Goal: Task Accomplishment & Management: Complete application form

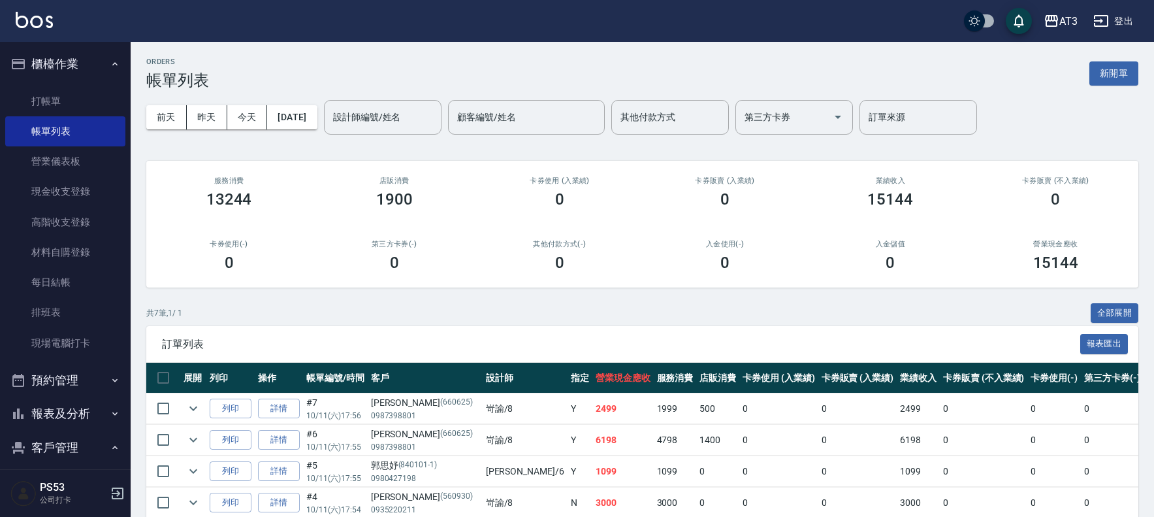
scroll to position [160, 0]
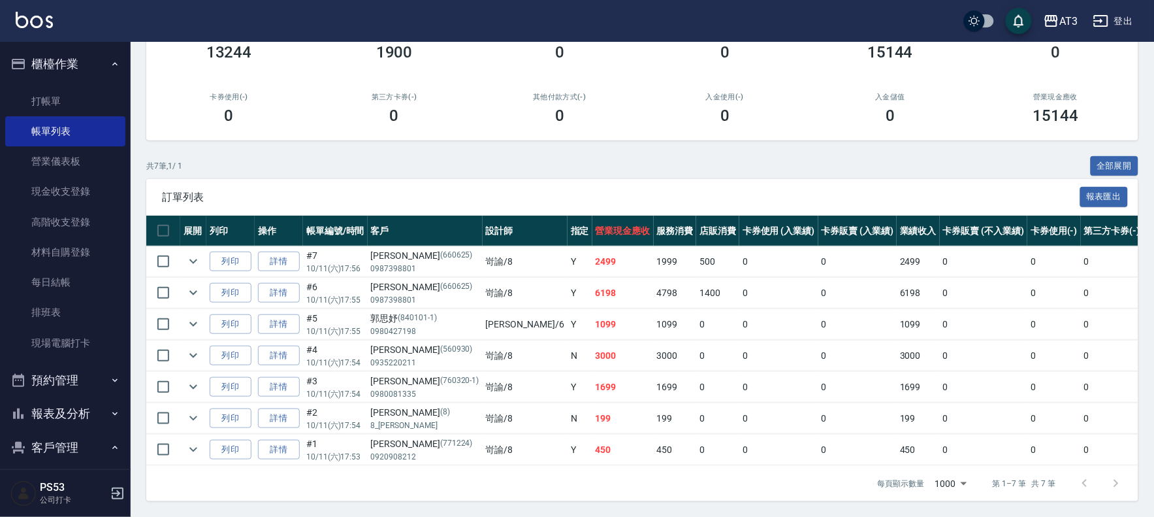
drag, startPoint x: 1095, startPoint y: 342, endPoint x: 1093, endPoint y: 354, distance: 12.6
click at [56, 344] on link "現場電腦打卡" at bounding box center [65, 343] width 120 height 30
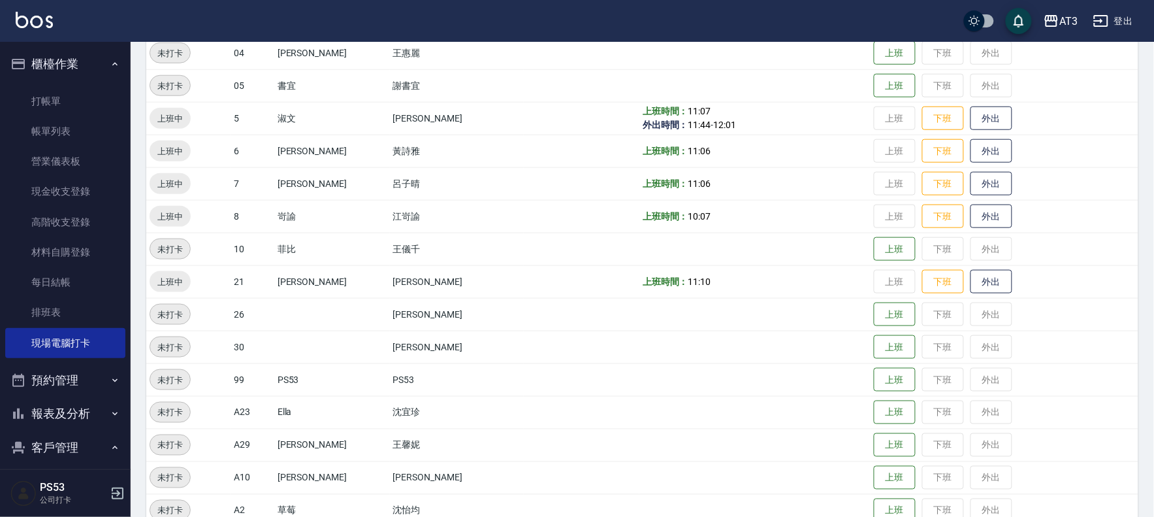
scroll to position [362, 0]
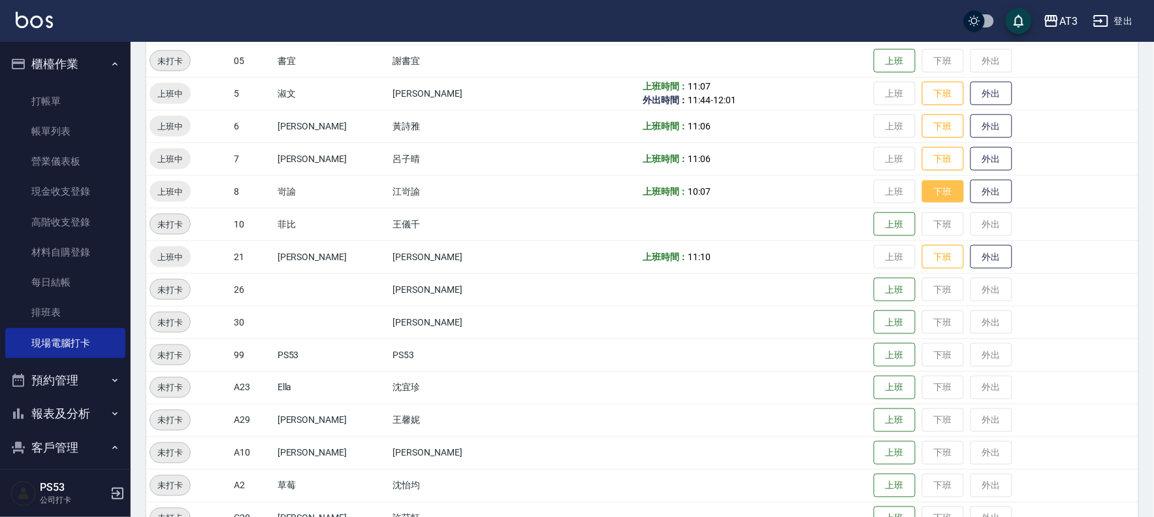
click at [922, 199] on button "下班" at bounding box center [943, 191] width 42 height 23
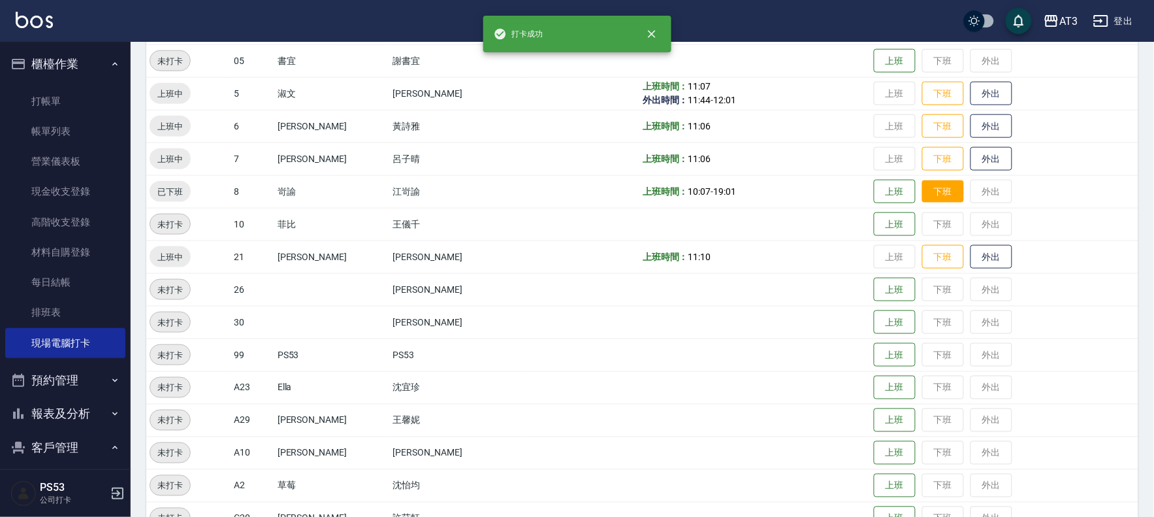
scroll to position [362, 0]
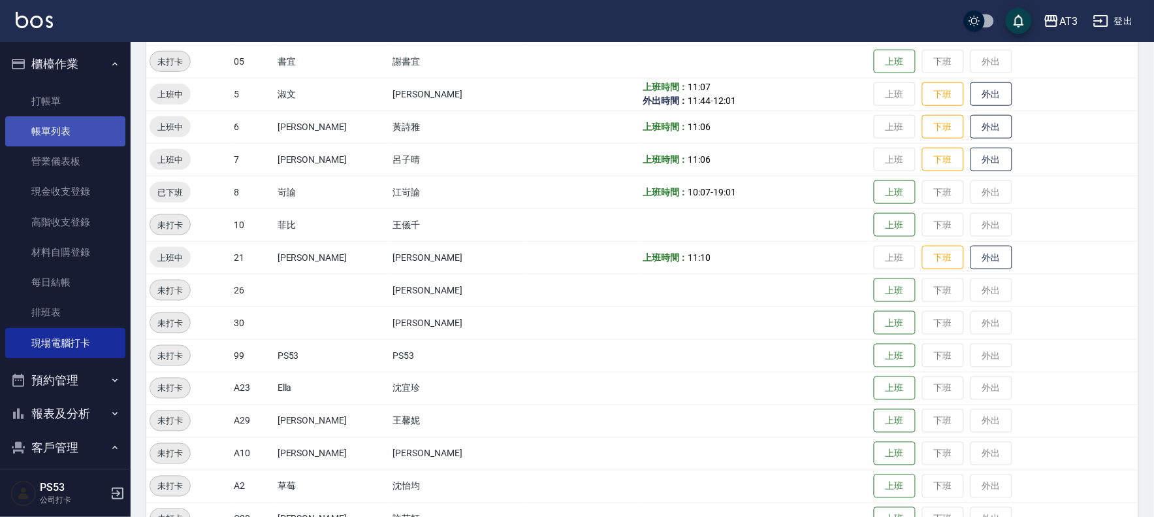
click at [74, 116] on link "帳單列表" at bounding box center [65, 131] width 120 height 30
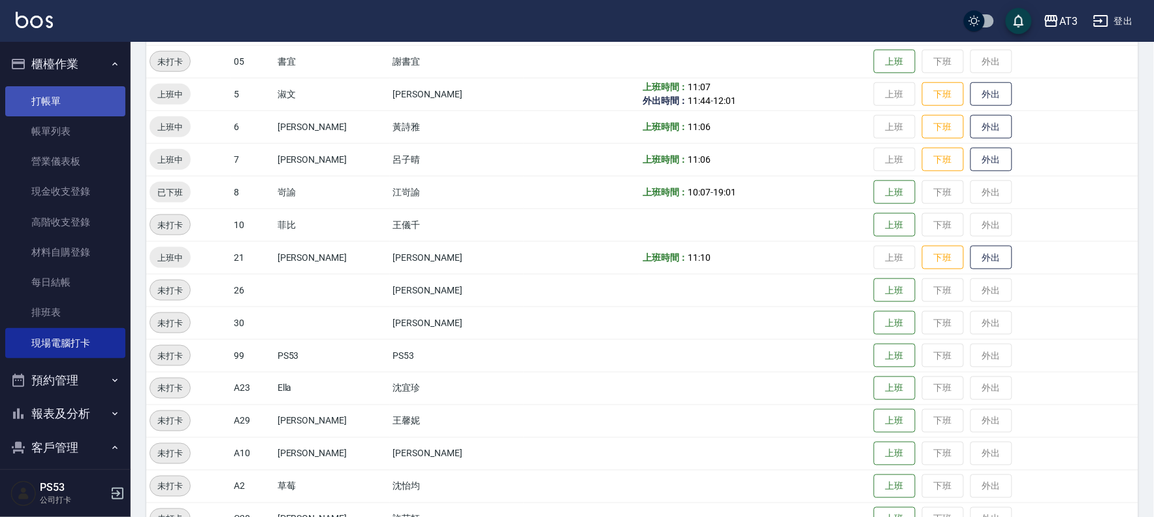
click at [86, 94] on link "打帳單" at bounding box center [65, 101] width 120 height 30
click at [56, 92] on link "打帳單" at bounding box center [65, 101] width 120 height 30
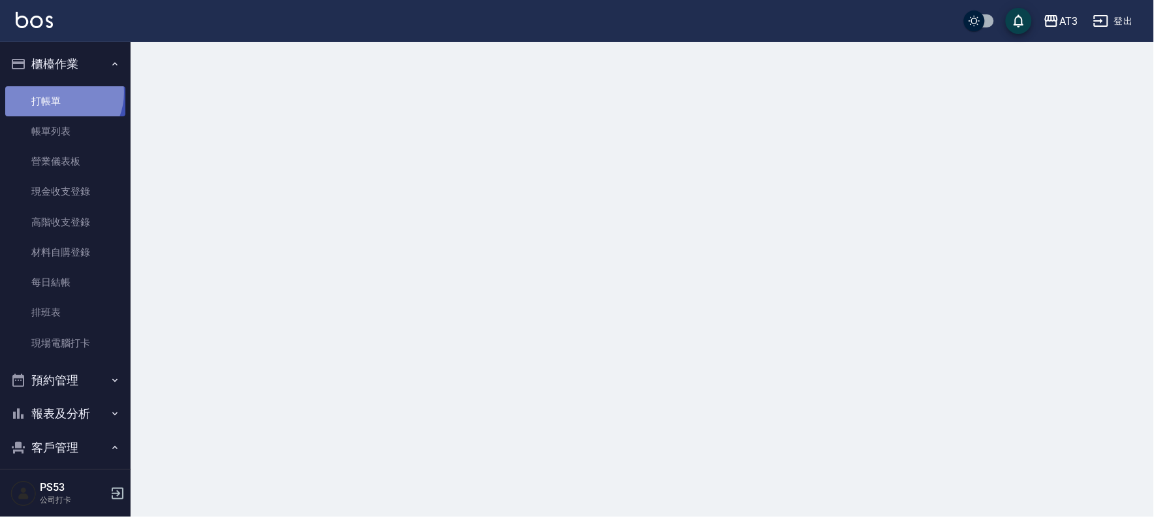
click at [56, 92] on link "打帳單" at bounding box center [65, 101] width 120 height 30
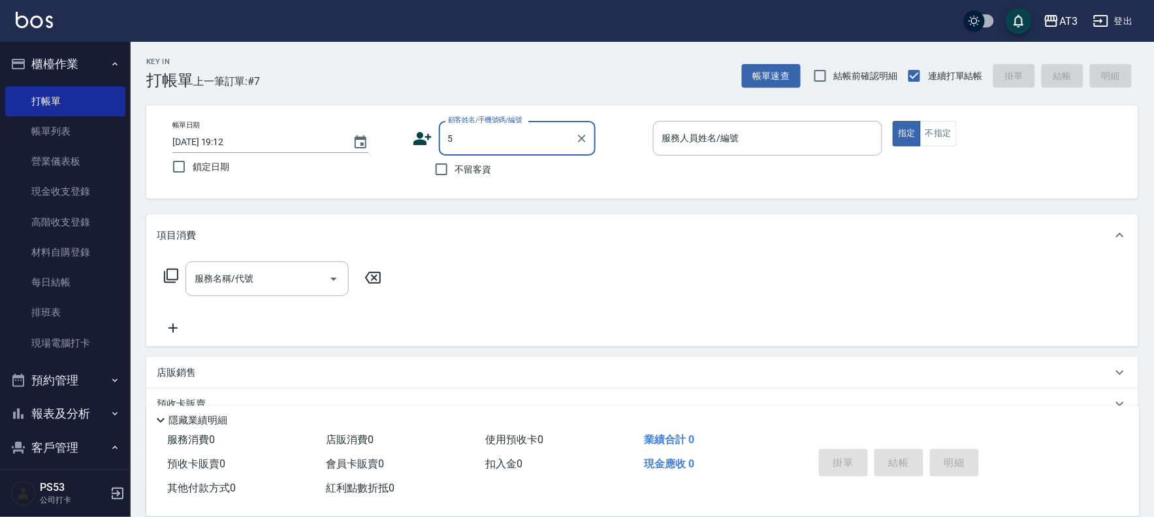
type input "5"
type input "[PERSON_NAME]/0987398801/660625"
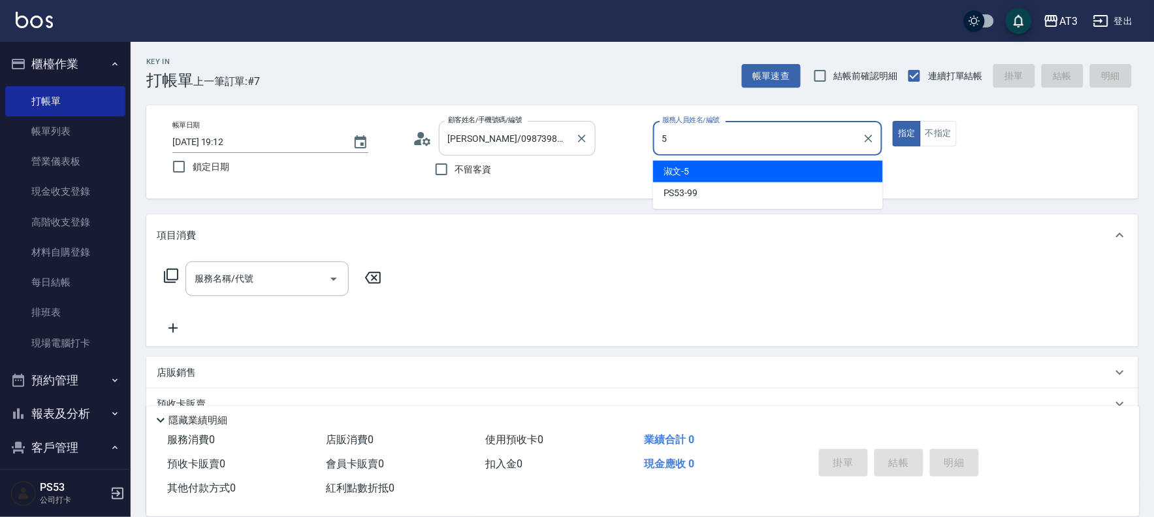
type input "5"
type button "true"
type input "淑文-5"
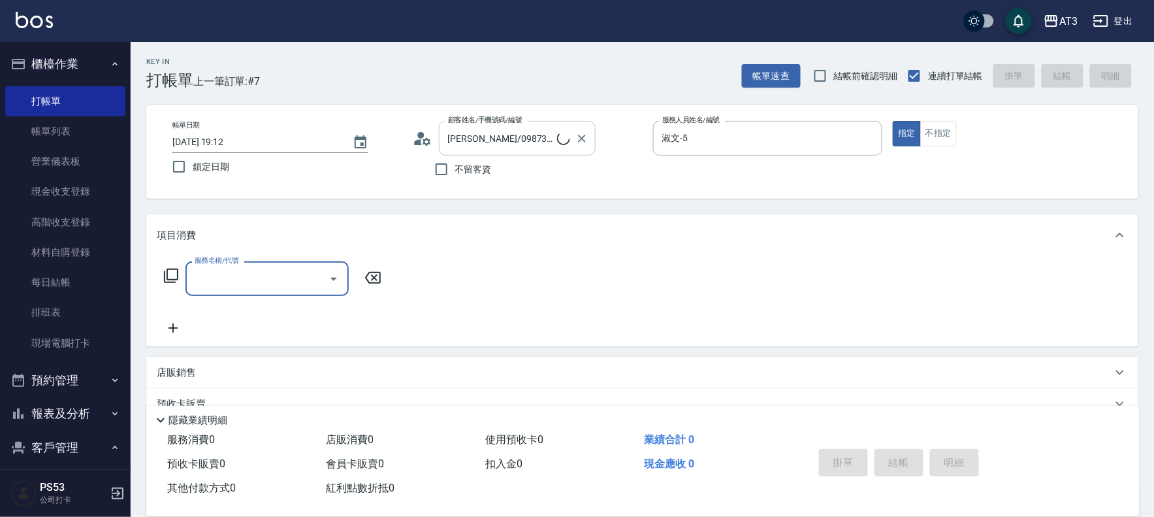
type input "5/0902352118/5"
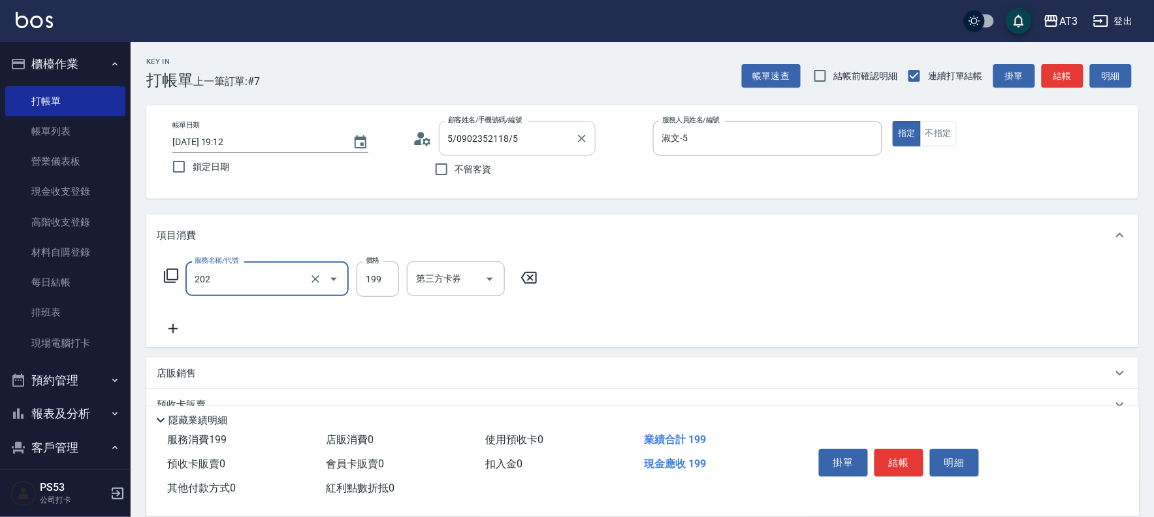
type input "不指定單剪(202)"
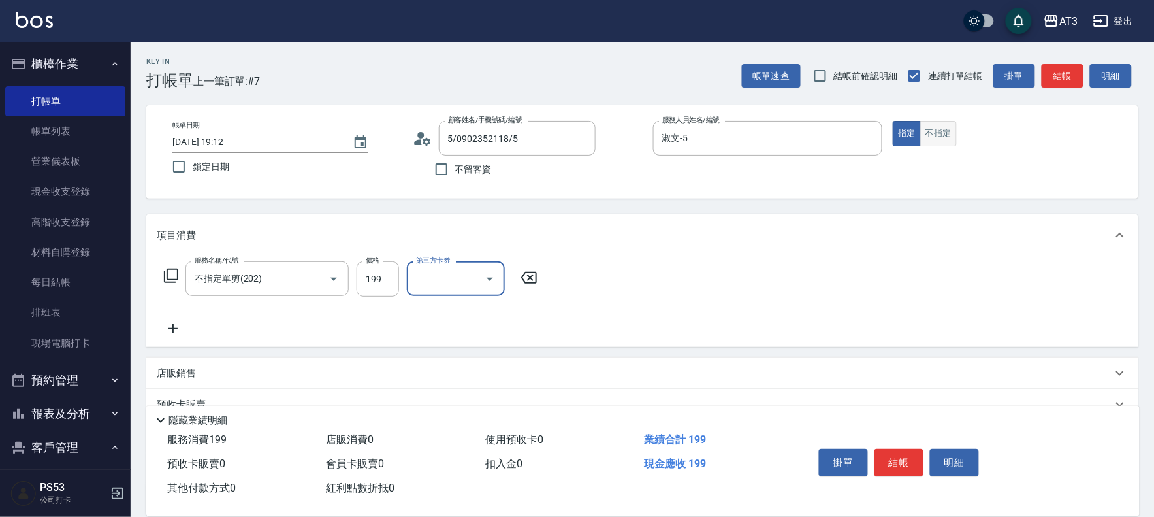
drag, startPoint x: 944, startPoint y: 119, endPoint x: 943, endPoint y: 133, distance: 14.4
click at [944, 121] on div "帳單日期 [DATE] 19:12 鎖定日期 顧客姓名/手機號碼/編號 5/0902352118/5 顧客姓名/手機號碼/編號 不留客資 服務人員姓名/編號 …" at bounding box center [642, 151] width 992 height 93
click at [943, 133] on button "不指定" at bounding box center [938, 133] width 37 height 25
type button "false"
